Goal: Task Accomplishment & Management: Use online tool/utility

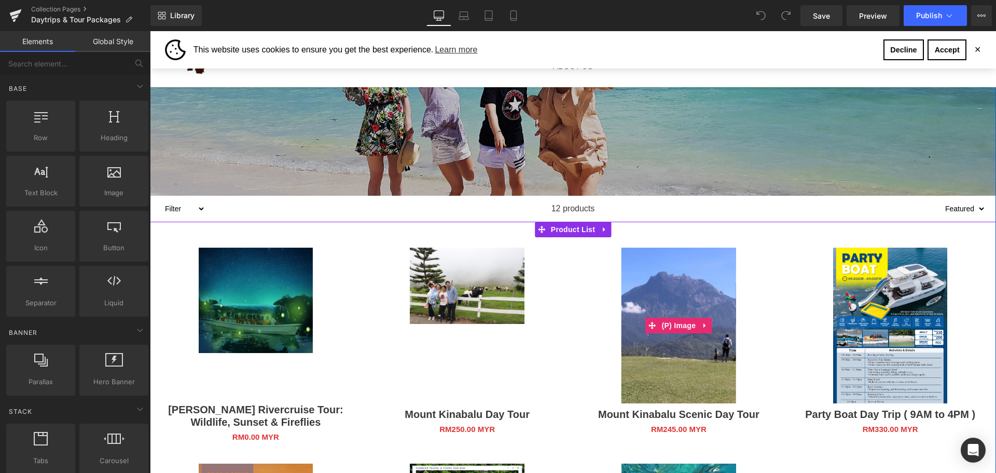
scroll to position [363, 0]
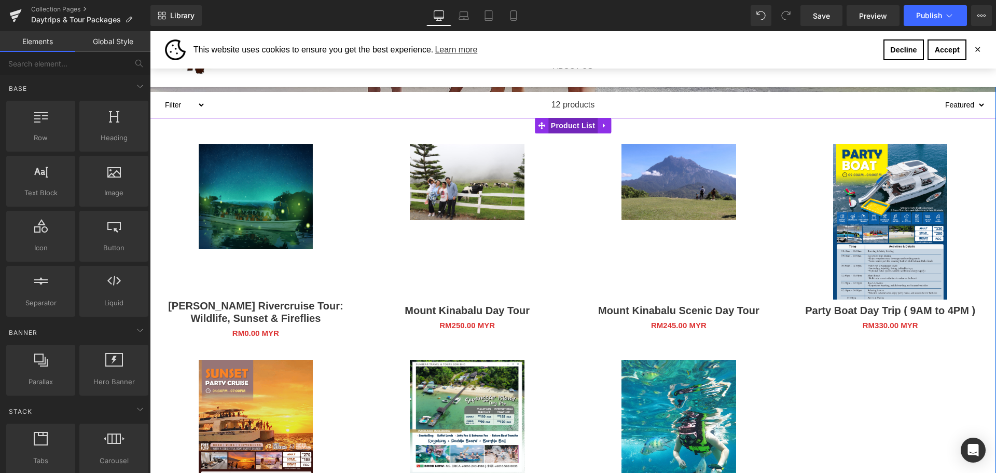
click at [566, 124] on span "Product List" at bounding box center [572, 126] width 49 height 16
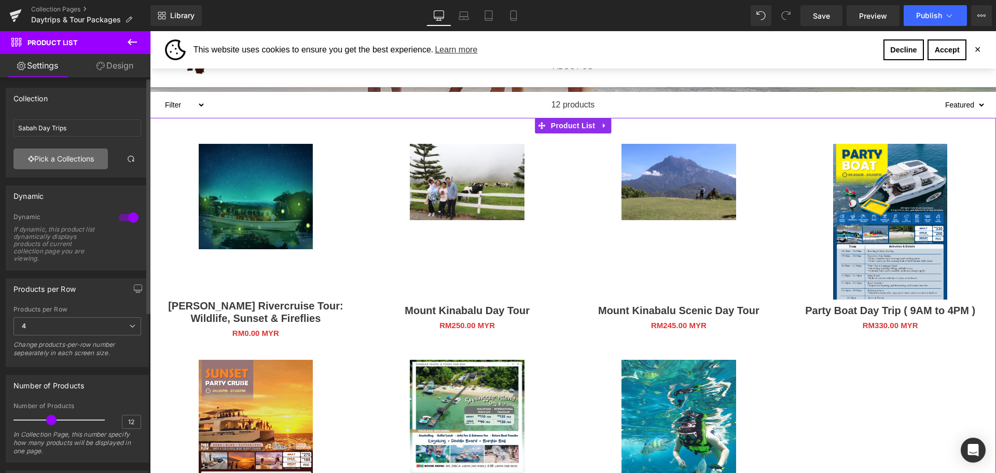
click at [98, 151] on link "Pick a Collections" at bounding box center [60, 158] width 94 height 21
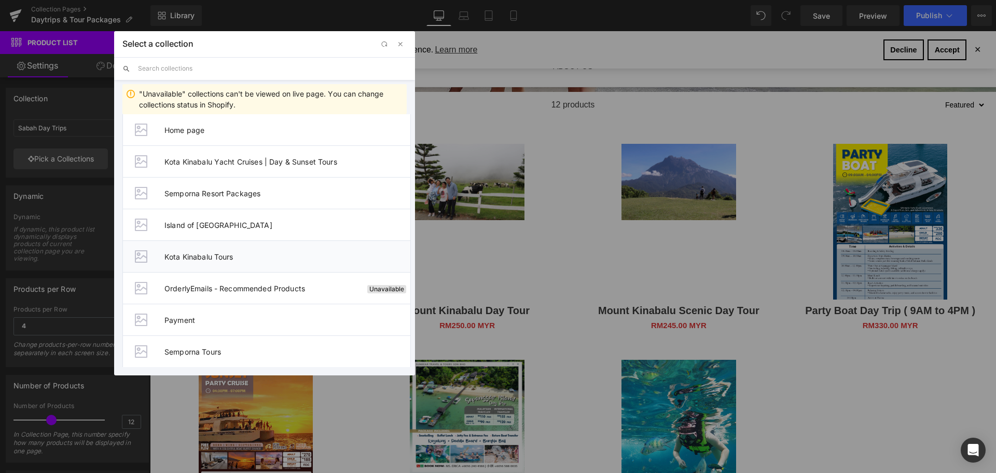
scroll to position [71, 0]
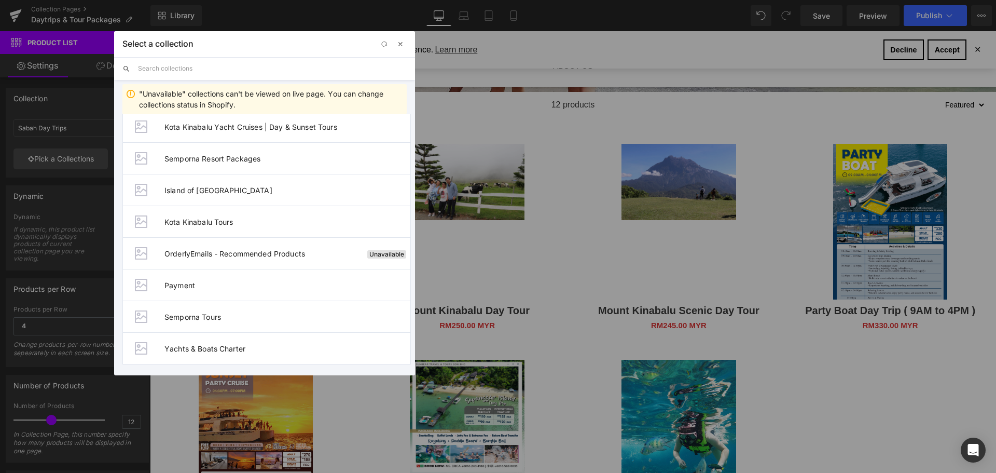
click at [402, 47] on span "button" at bounding box center [400, 44] width 8 height 8
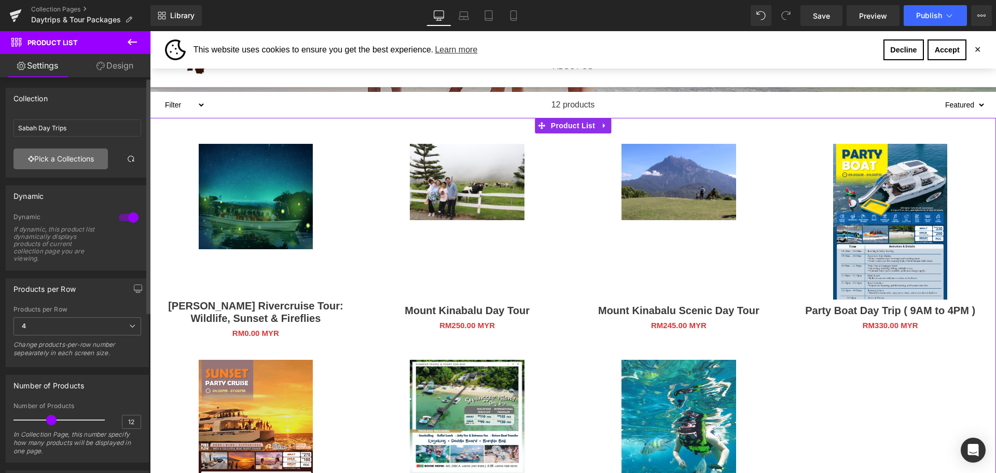
click at [92, 160] on link "Pick a Collections" at bounding box center [60, 158] width 94 height 21
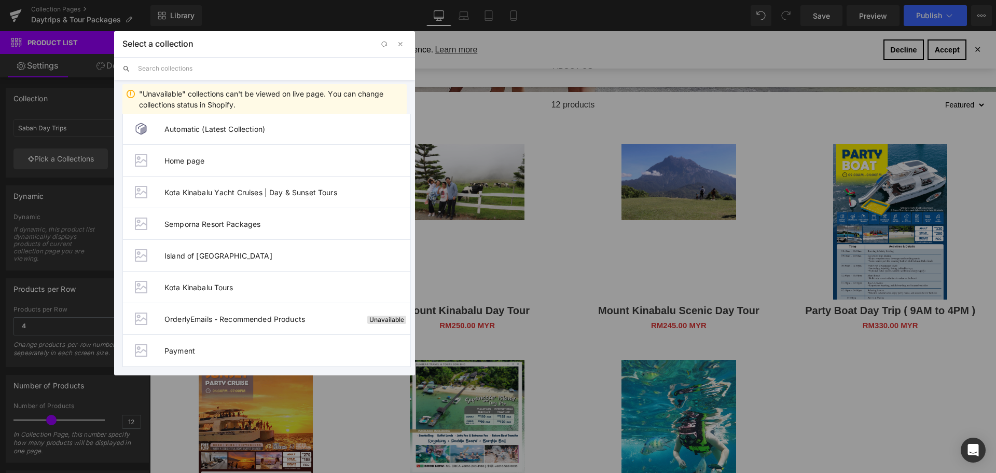
scroll to position [0, 0]
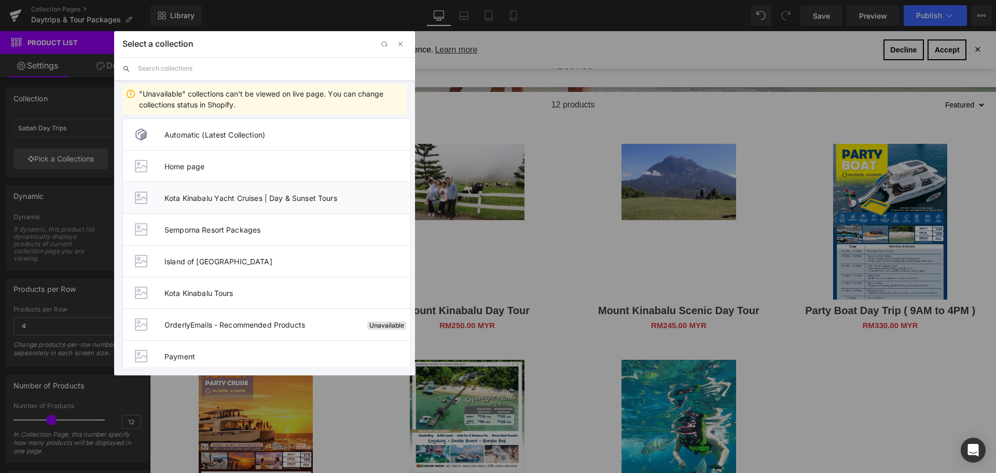
click at [312, 194] on span "Kota Kinabalu Yacht Cruises | Day & Sunset Tours" at bounding box center [287, 197] width 246 height 9
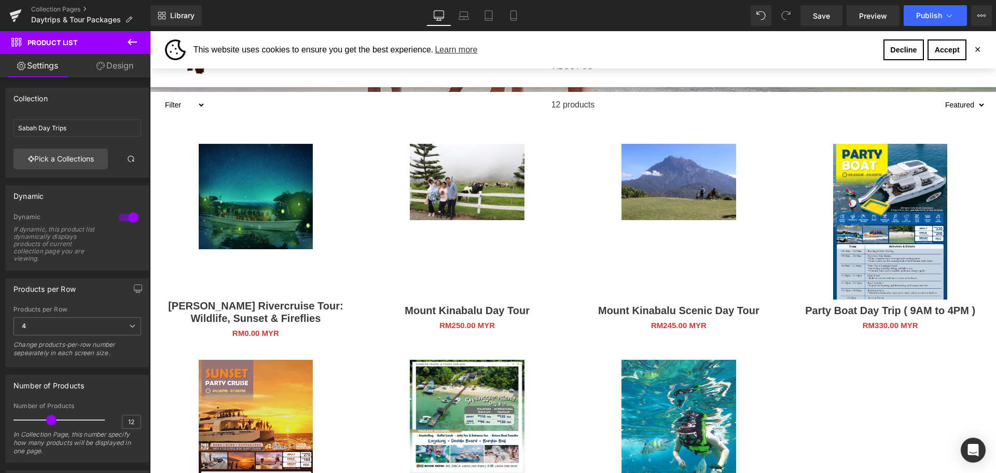
type input "Kota Kinabalu Yacht Cruises | Day & Sunset Tours"
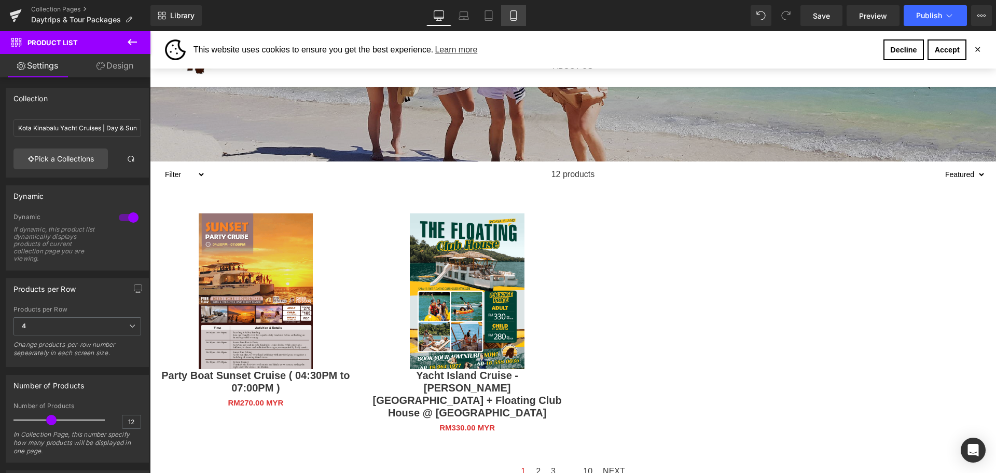
click at [519, 12] on link "Mobile" at bounding box center [513, 15] width 25 height 21
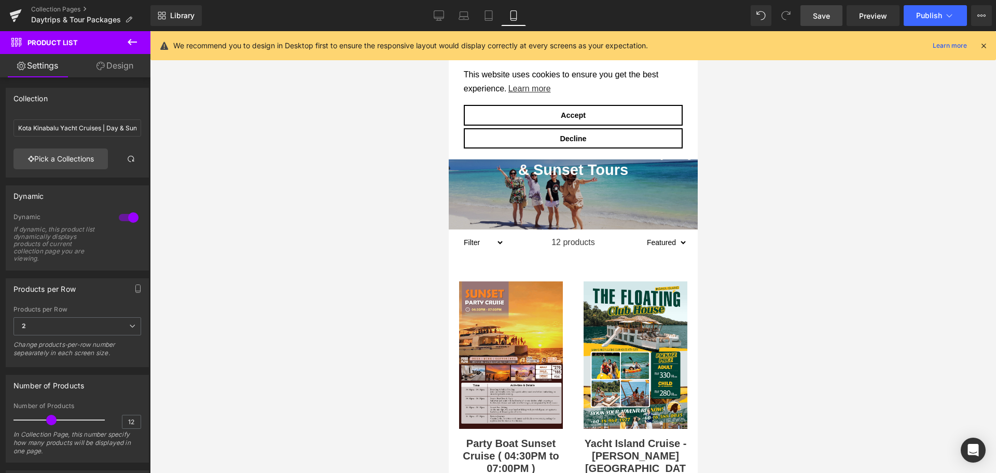
click at [824, 18] on span "Save" at bounding box center [821, 15] width 17 height 11
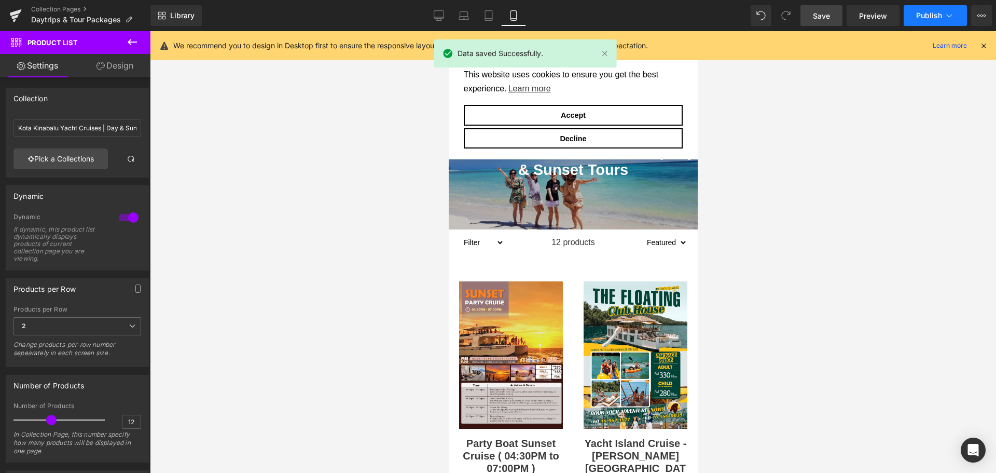
click at [925, 18] on span "Publish" at bounding box center [929, 15] width 26 height 8
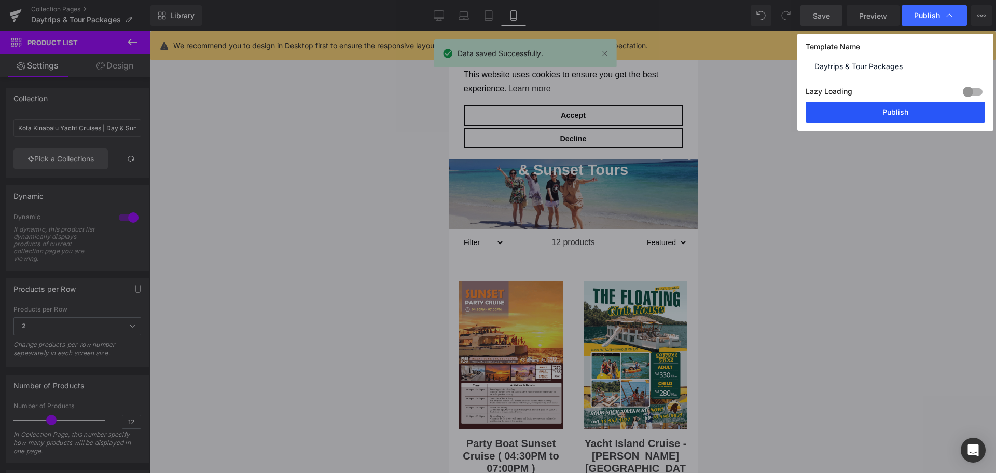
click at [909, 112] on button "Publish" at bounding box center [894, 112] width 179 height 21
